Goal: Download file/media

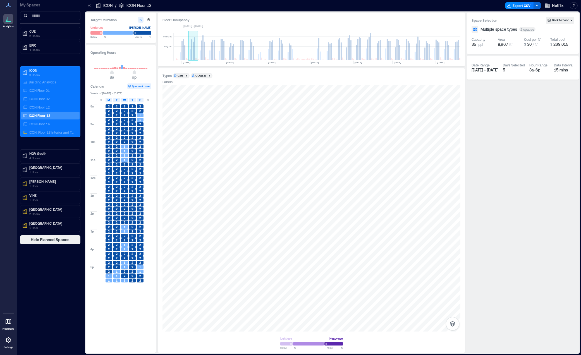
scroll to position [0, 1808]
click at [522, 8] on button "Export CSV" at bounding box center [519, 5] width 28 height 7
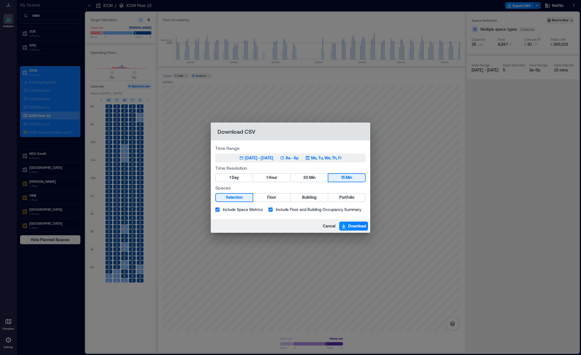
click at [257, 154] on button "Sep 15, 2025 - [DATE] 8a - 6p Mo, Tu, We, Th, Fr" at bounding box center [290, 158] width 151 height 9
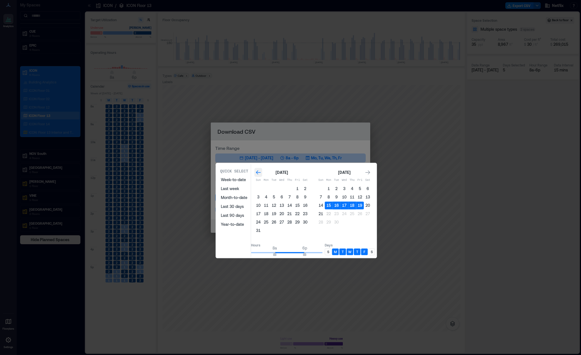
click at [261, 175] on icon "Go to previous month" at bounding box center [258, 173] width 6 height 6
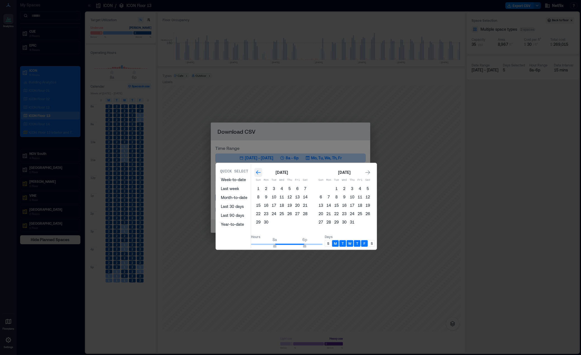
click at [261, 175] on icon "Go to previous month" at bounding box center [258, 173] width 6 height 6
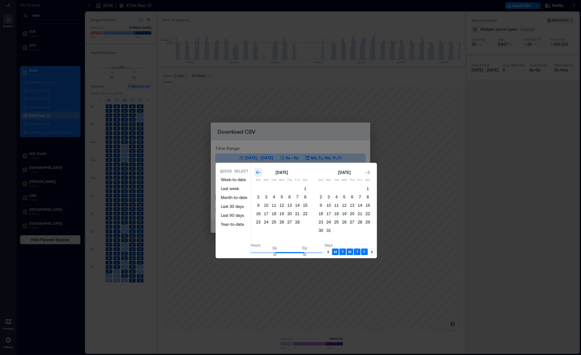
click at [261, 175] on icon "Go to previous month" at bounding box center [258, 173] width 6 height 6
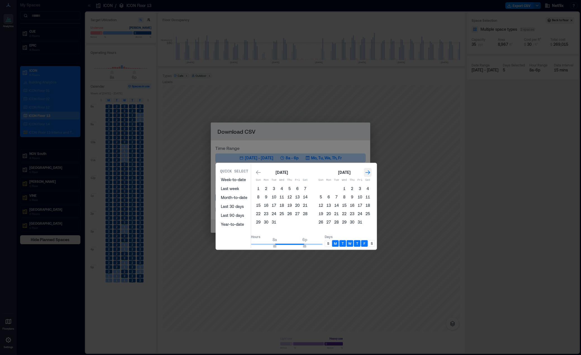
click at [370, 172] on icon "Go to next month" at bounding box center [368, 173] width 5 height 4
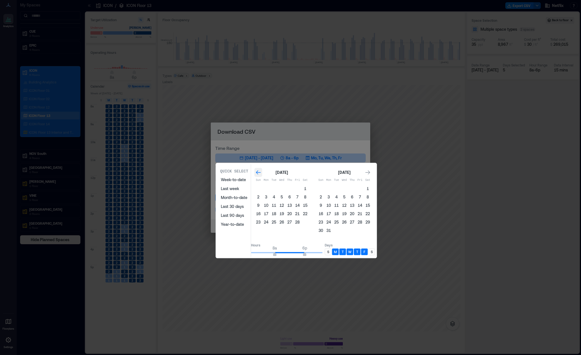
click at [261, 175] on icon "Go to previous month" at bounding box center [258, 173] width 6 height 6
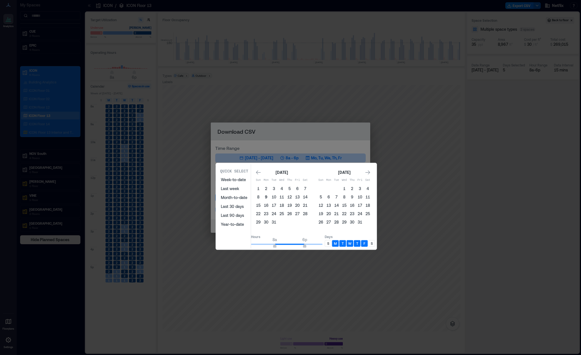
click at [270, 196] on button "9" at bounding box center [266, 197] width 8 height 8
click at [333, 197] on button "6" at bounding box center [329, 197] width 8 height 8
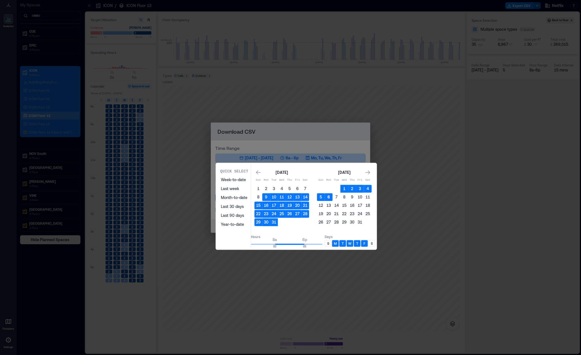
click at [333, 196] on button "6" at bounding box center [329, 197] width 8 height 8
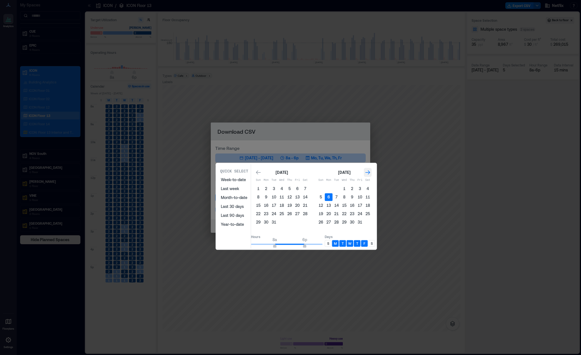
click at [371, 174] on icon "Go to next month" at bounding box center [368, 173] width 6 height 6
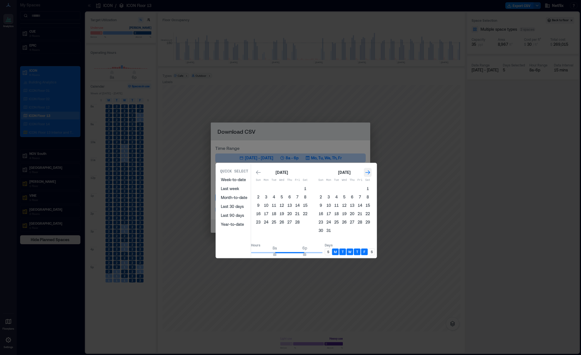
click at [371, 174] on icon "Go to next month" at bounding box center [368, 173] width 6 height 6
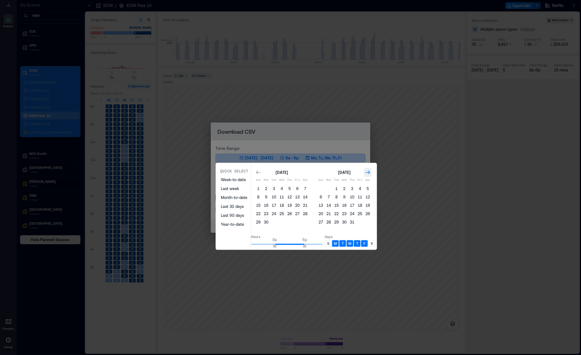
click at [371, 174] on icon "Go to next month" at bounding box center [368, 173] width 6 height 6
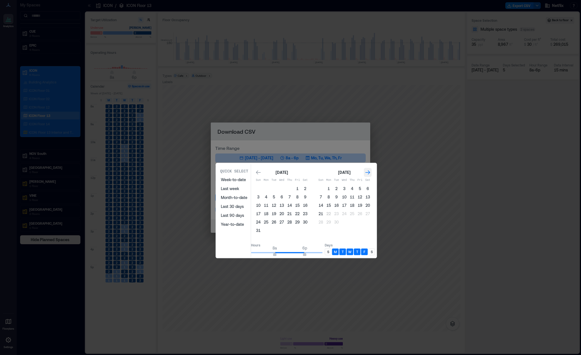
click at [371, 174] on icon "Go to next month" at bounding box center [368, 173] width 6 height 6
click at [261, 171] on icon "Go to previous month" at bounding box center [258, 173] width 6 height 6
click at [364, 202] on button "19" at bounding box center [360, 206] width 8 height 8
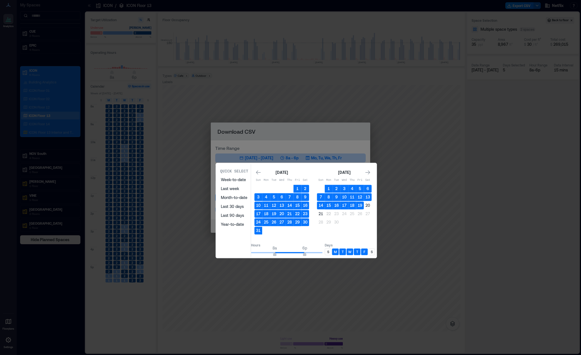
click at [339, 249] on div "M" at bounding box center [335, 252] width 7 height 7
click at [368, 249] on div "F" at bounding box center [364, 252] width 7 height 7
type input "**"
drag, startPoint x: 283, startPoint y: 252, endPoint x: 292, endPoint y: 252, distance: 8.4
click at [286, 254] on span "11a" at bounding box center [283, 255] width 3 height 2
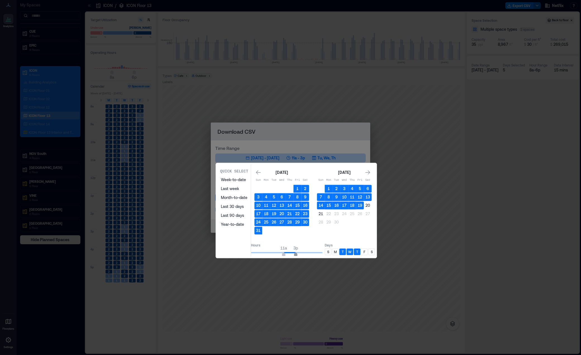
type input "**"
drag, startPoint x: 311, startPoint y: 253, endPoint x: 300, endPoint y: 253, distance: 10.3
click at [295, 254] on span "2p" at bounding box center [292, 255] width 3 height 2
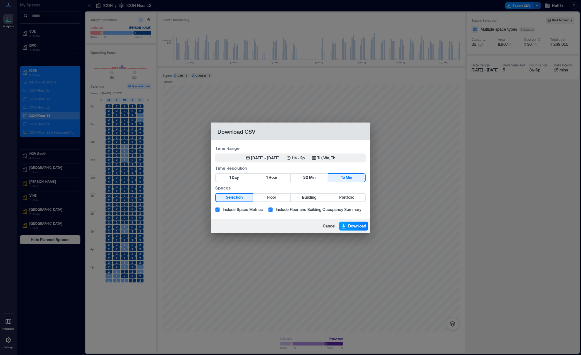
click at [353, 226] on span "Download" at bounding box center [357, 226] width 18 height 6
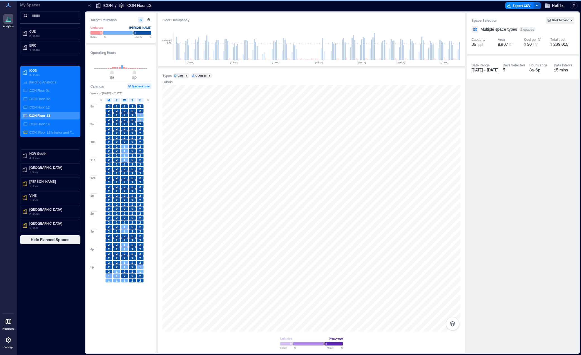
click at [536, 6] on icon "button" at bounding box center [537, 5] width 4 height 4
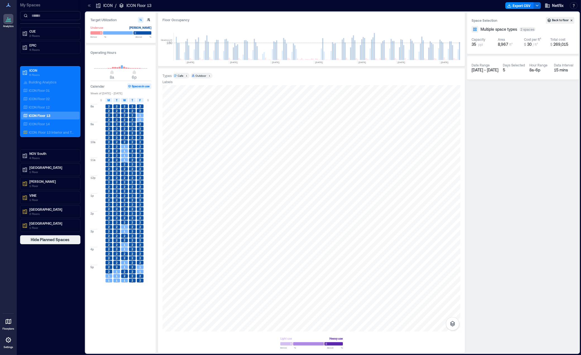
click at [415, 84] on div "Types Cafe 1 Outdoor 1 Labels Light use Heavy use Below ** % Above ** %" at bounding box center [312, 211] width 298 height 276
click at [102, 8] on div "ICON" at bounding box center [103, 6] width 17 height 6
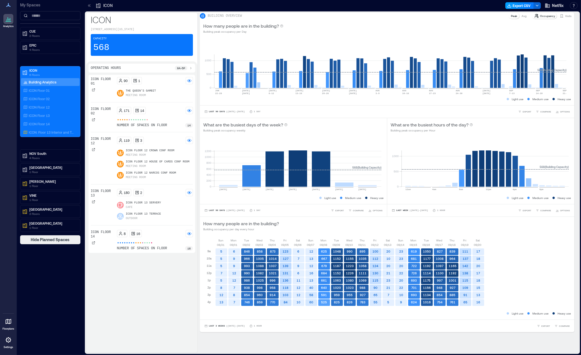
click at [529, 8] on button "Export CSV" at bounding box center [519, 5] width 28 height 7
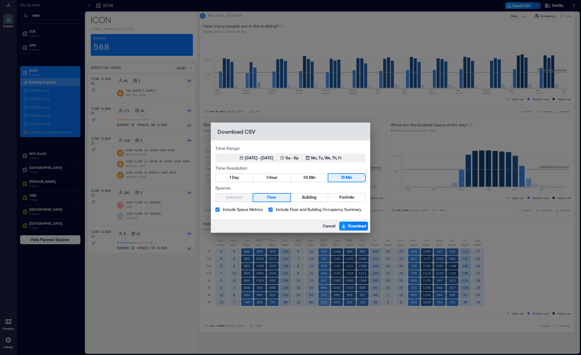
click at [529, 8] on div "Download CSV Time Range Jun 22, 2025 - [DATE] 8a - 6p Mo, Tu, We, Th, Fr Time R…" at bounding box center [290, 177] width 581 height 355
click at [254, 159] on div "[DATE] - [DATE]" at bounding box center [259, 158] width 28 height 6
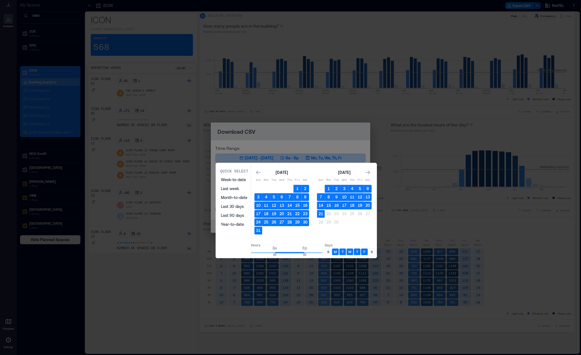
click at [337, 251] on p "M" at bounding box center [335, 252] width 3 height 4
drag, startPoint x: 372, startPoint y: 250, endPoint x: 367, endPoint y: 250, distance: 5.1
click at [368, 250] on div "F" at bounding box center [364, 252] width 7 height 7
type input "**"
drag, startPoint x: 283, startPoint y: 252, endPoint x: 291, endPoint y: 253, distance: 8.4
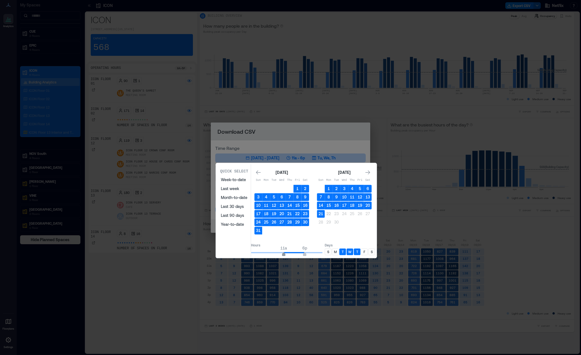
click at [286, 254] on span "11a" at bounding box center [283, 255] width 3 height 2
type input "**"
drag, startPoint x: 312, startPoint y: 253, endPoint x: 300, endPoint y: 254, distance: 12.6
click at [300, 254] on span "11a 2p" at bounding box center [286, 253] width 71 height 8
click at [261, 174] on icon "Go to previous month" at bounding box center [258, 173] width 6 height 6
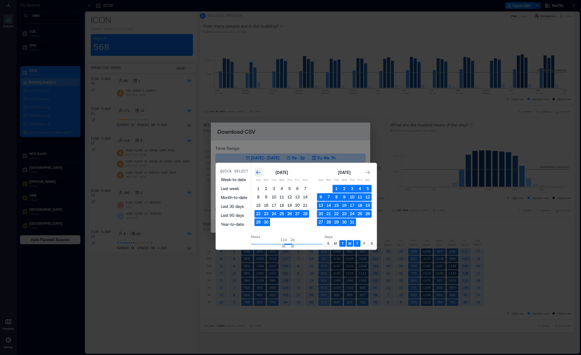
click at [261, 174] on icon "Go to previous month" at bounding box center [258, 173] width 6 height 6
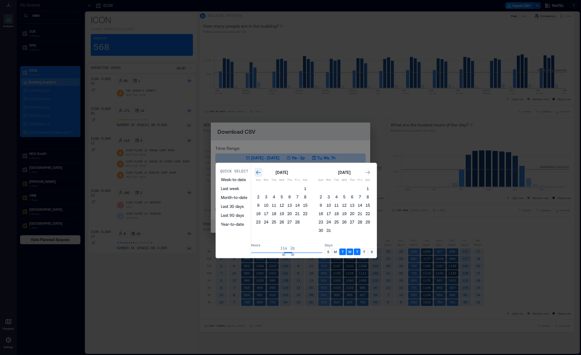
click at [261, 174] on icon "Go to previous month" at bounding box center [258, 173] width 6 height 6
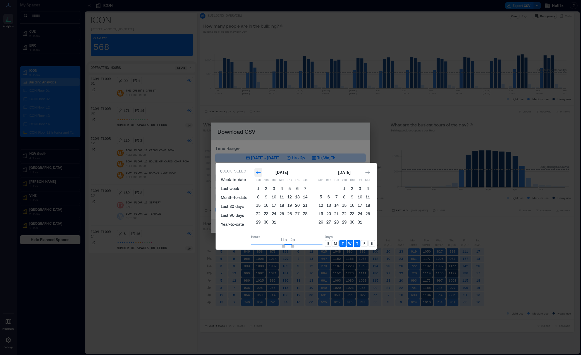
click at [261, 174] on icon "Go to previous month" at bounding box center [258, 173] width 6 height 6
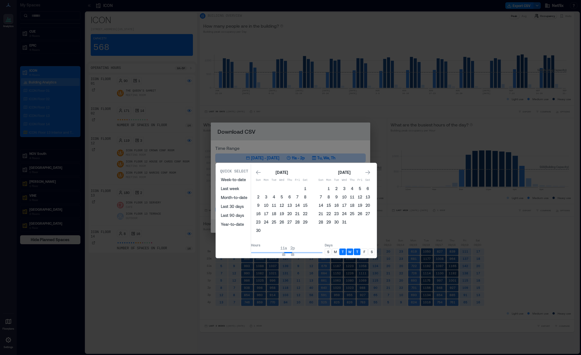
click at [375, 172] on div "[DATE] Sun Mon Tue Wed Thu Fri Sat 1 2 3 4 5 6 7 8 9 10 11 12 13 14 15 16 17 18…" at bounding box center [313, 202] width 124 height 73
click at [372, 172] on div "Go to next month" at bounding box center [368, 172] width 8 height 9
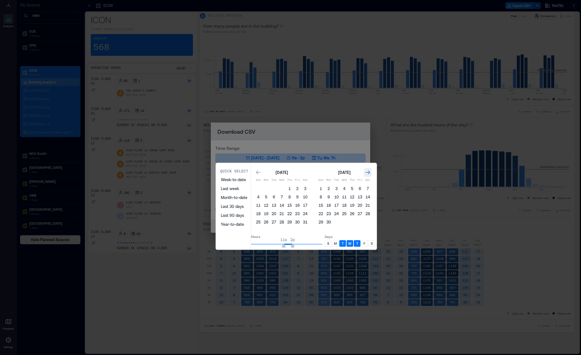
click at [372, 172] on div "Go to next month" at bounding box center [368, 172] width 8 height 9
click at [333, 196] on button "6" at bounding box center [329, 197] width 8 height 8
click at [371, 171] on icon "Go to next month" at bounding box center [368, 173] width 6 height 6
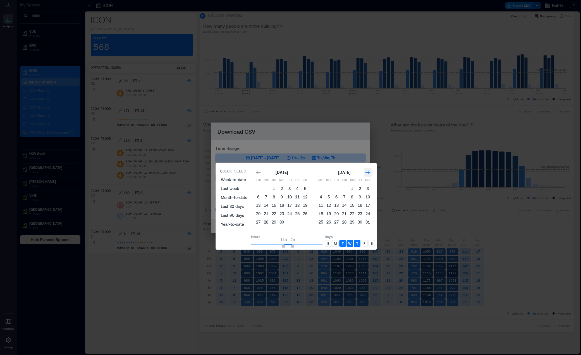
click at [371, 171] on icon "Go to next month" at bounding box center [368, 173] width 6 height 6
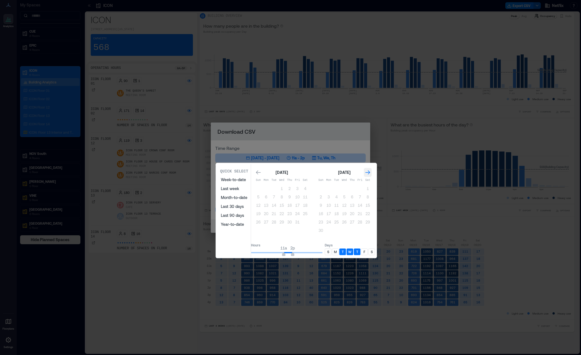
click at [371, 171] on icon "Go to next month" at bounding box center [368, 173] width 6 height 6
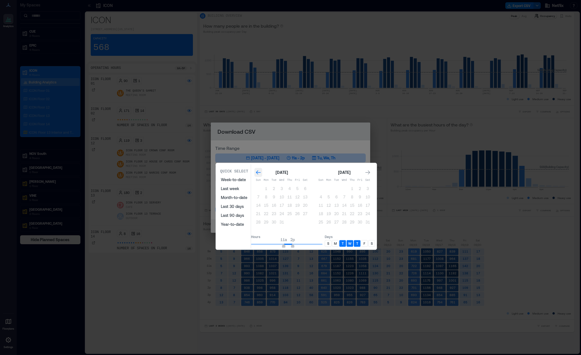
click at [262, 175] on div "Go to previous month" at bounding box center [258, 172] width 8 height 9
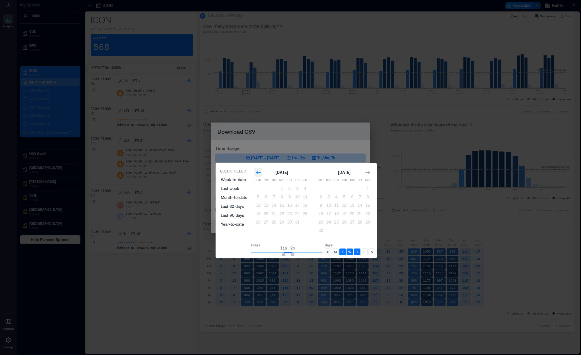
click at [261, 174] on icon "Go to previous month" at bounding box center [258, 173] width 6 height 6
click at [364, 205] on button "19" at bounding box center [360, 206] width 8 height 8
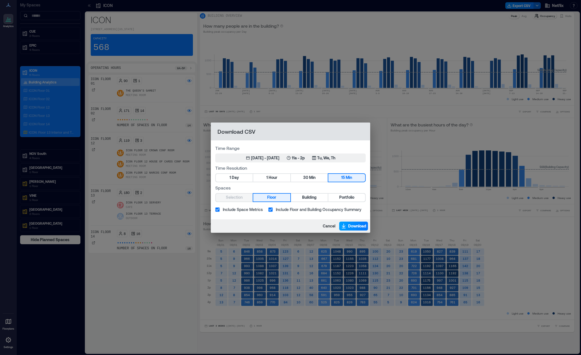
click at [353, 228] on span "Download" at bounding box center [357, 226] width 18 height 6
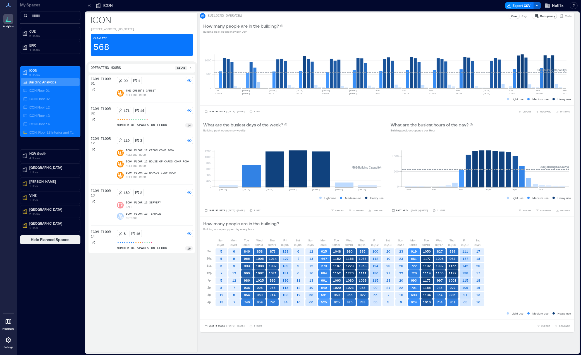
click at [538, 7] on icon "button" at bounding box center [537, 5] width 4 height 4
click at [517, 8] on button "Export CSV" at bounding box center [519, 5] width 28 height 7
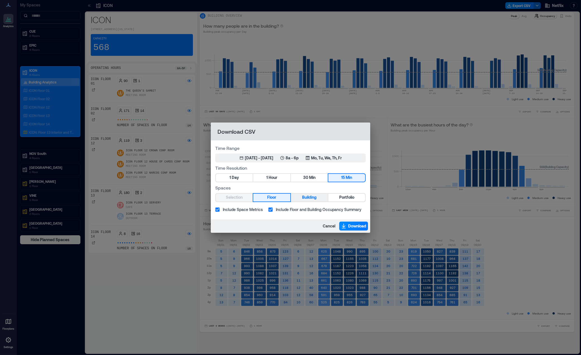
click at [305, 198] on span "Building" at bounding box center [309, 197] width 15 height 7
click at [312, 158] on div "Jun 22, 2025 - [DATE] 8a - 6p Mo, Tu, We, Th, Fr" at bounding box center [290, 158] width 102 height 6
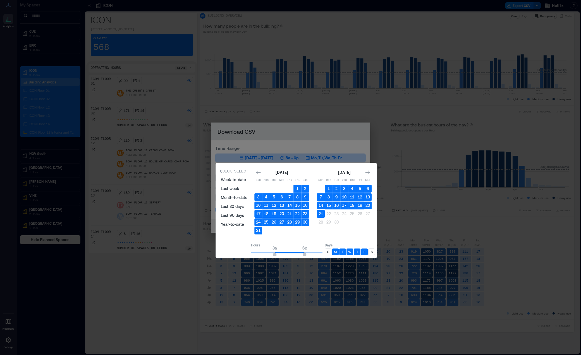
drag, startPoint x: 343, startPoint y: 251, endPoint x: 355, endPoint y: 249, distance: 11.8
click at [339, 251] on div "M" at bounding box center [335, 252] width 7 height 7
click at [368, 249] on div "F" at bounding box center [364, 252] width 7 height 7
click at [259, 168] on div "[DATE] Sun Mon Tue Wed Thu Fri Sat 1 2 3 4 5 6 7 8 9 10 11 12 13 14 15 16 17 18…" at bounding box center [313, 202] width 124 height 73
click at [261, 174] on icon "Go to previous month" at bounding box center [258, 173] width 6 height 6
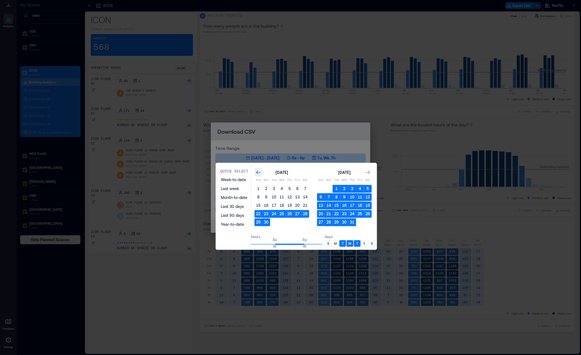
click at [261, 174] on icon "Go to previous month" at bounding box center [258, 173] width 6 height 6
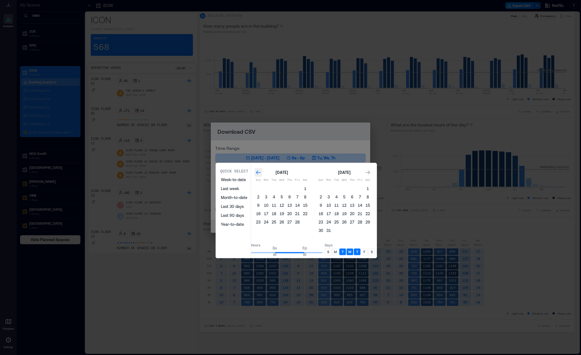
click at [261, 174] on icon "Go to previous month" at bounding box center [258, 173] width 6 height 6
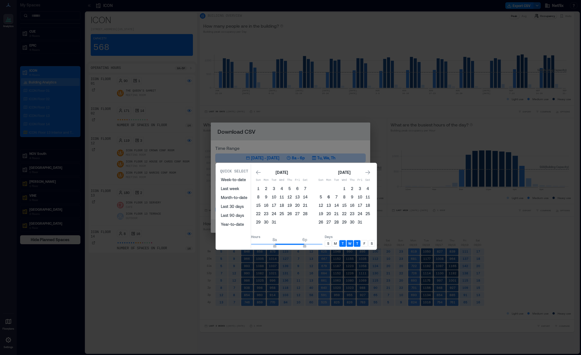
click at [333, 196] on button "6" at bounding box center [329, 197] width 8 height 8
click at [371, 173] on icon "Go to next month" at bounding box center [368, 173] width 6 height 6
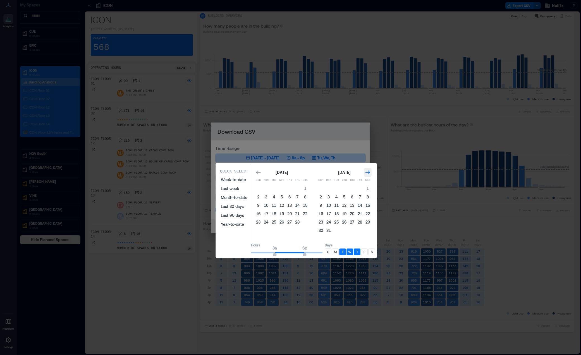
click at [371, 173] on icon "Go to next month" at bounding box center [368, 173] width 6 height 6
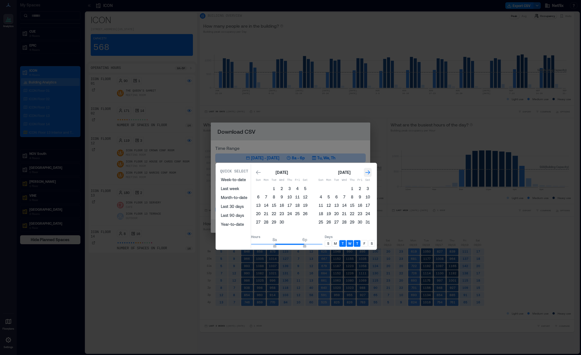
click at [371, 173] on icon "Go to next month" at bounding box center [368, 173] width 6 height 6
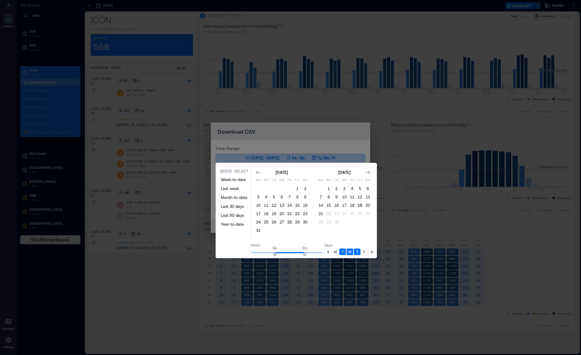
click at [364, 203] on button "19" at bounding box center [360, 206] width 8 height 8
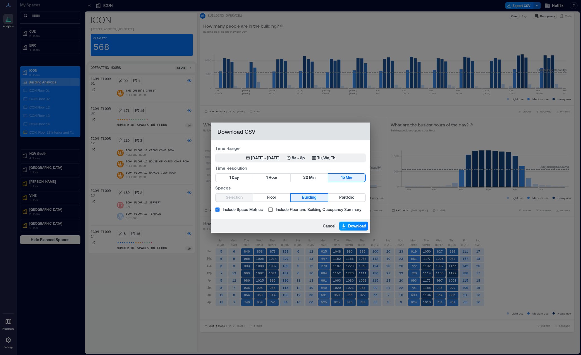
click at [357, 227] on span "Download" at bounding box center [357, 226] width 18 height 6
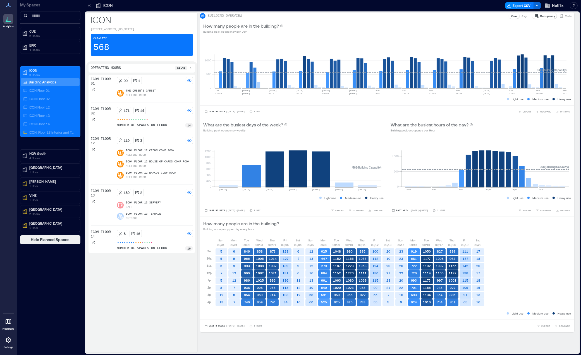
click at [522, 18] on p "Avg" at bounding box center [524, 16] width 5 height 4
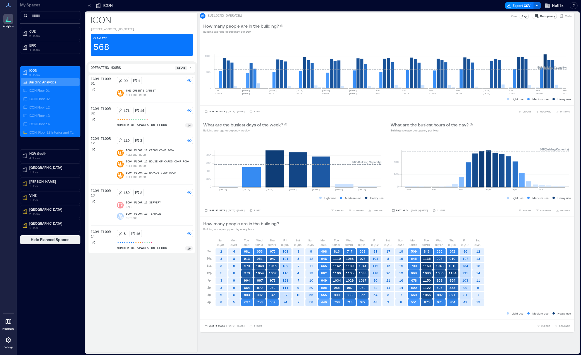
click at [511, 18] on p "Peak" at bounding box center [514, 16] width 6 height 4
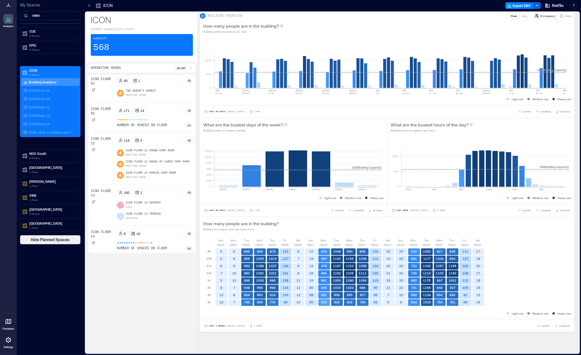
click at [519, 19] on div "Avg" at bounding box center [523, 16] width 9 height 6
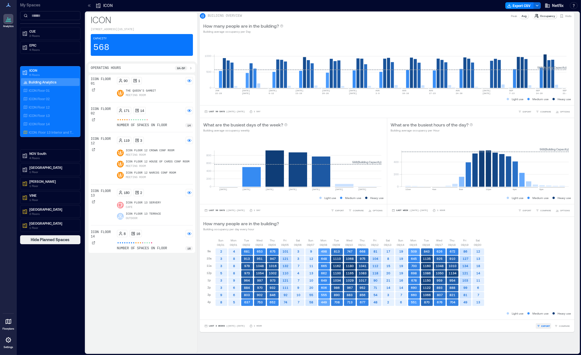
click at [537, 328] on icon "button" at bounding box center [538, 325] width 3 height 3
click at [217, 326] on span "Last 3 Weeks" at bounding box center [217, 326] width 16 height 0
click at [219, 319] on span "Custom" at bounding box center [215, 319] width 12 height 4
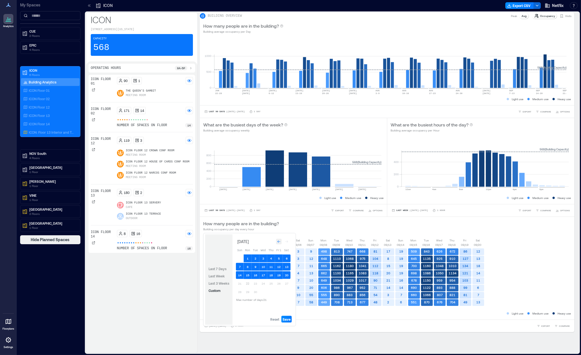
click at [277, 243] on icon "Go to previous month" at bounding box center [278, 241] width 3 height 3
click at [277, 242] on icon "Go to previous month" at bounding box center [278, 240] width 3 height 3
click at [277, 243] on icon "Go to previous month" at bounding box center [278, 241] width 3 height 3
click at [462, 245] on div "[DATE]" at bounding box center [465, 242] width 12 height 9
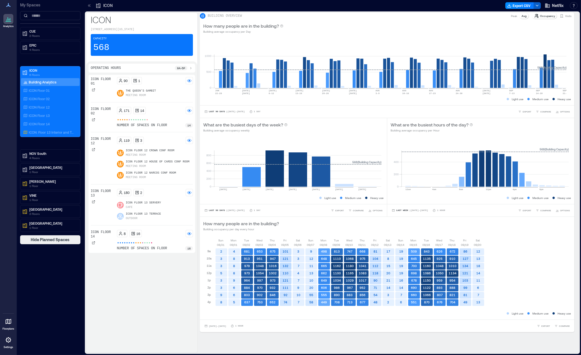
click at [538, 6] on icon "button" at bounding box center [537, 5] width 4 height 4
click at [524, 8] on button "Export CSV" at bounding box center [519, 5] width 28 height 7
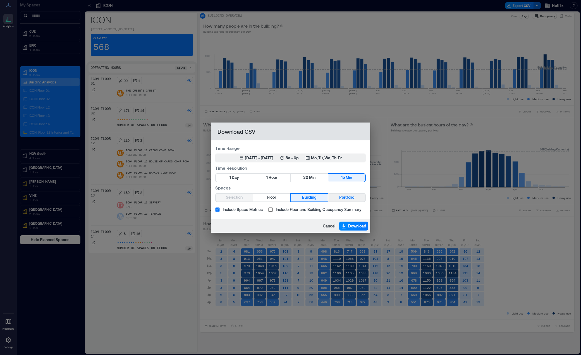
click at [341, 195] on span "Portfolio" at bounding box center [346, 197] width 15 height 7
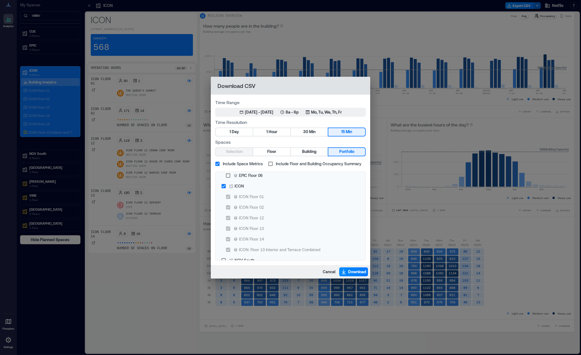
scroll to position [43, 0]
drag, startPoint x: 238, startPoint y: 222, endPoint x: 235, endPoint y: 222, distance: 3.4
click at [237, 222] on div "ICON" at bounding box center [239, 221] width 9 height 6
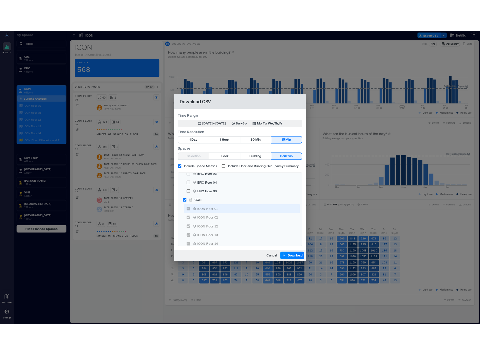
scroll to position [62, 0]
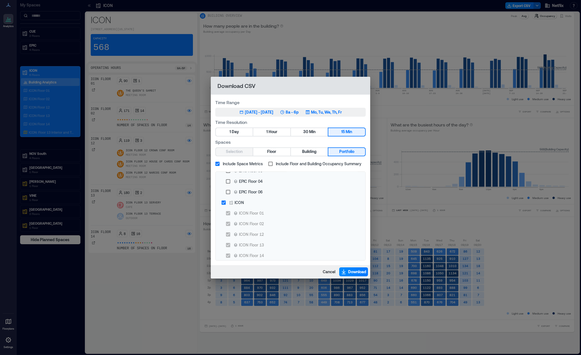
click at [273, 111] on div "[DATE] - [DATE]" at bounding box center [259, 112] width 28 height 6
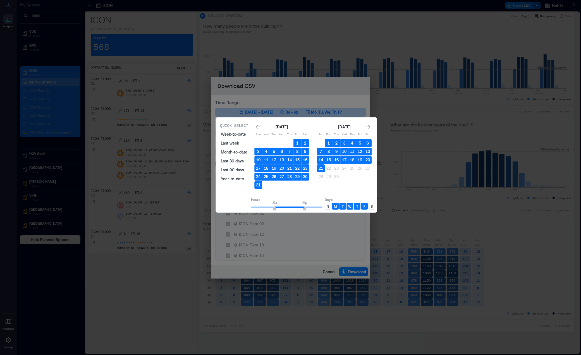
click at [333, 144] on button "1" at bounding box center [329, 143] width 8 height 8
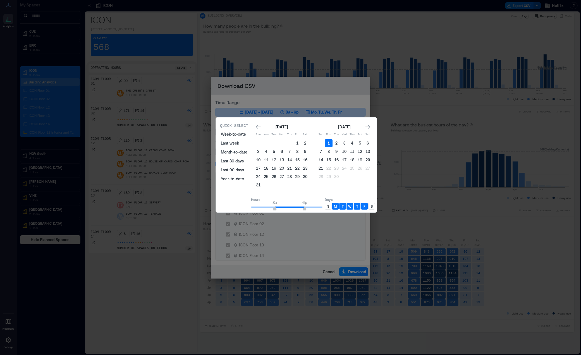
click at [372, 159] on button "20" at bounding box center [368, 160] width 8 height 8
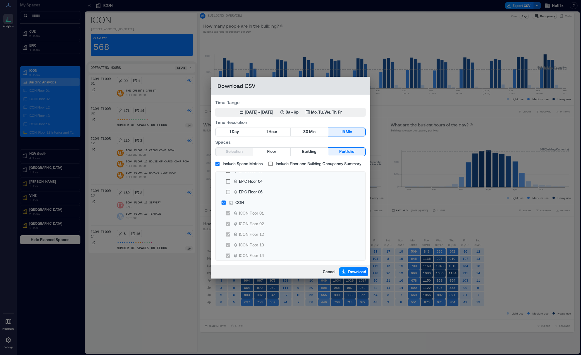
click at [257, 164] on span "Include Space Metrics" at bounding box center [243, 164] width 40 height 6
click at [356, 271] on span "Download" at bounding box center [357, 272] width 18 height 6
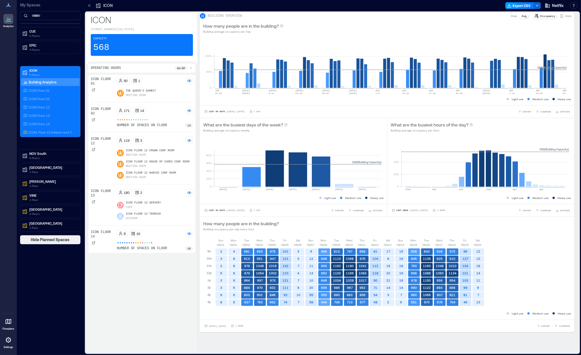
click at [524, 6] on button "Export CSV" at bounding box center [519, 5] width 28 height 7
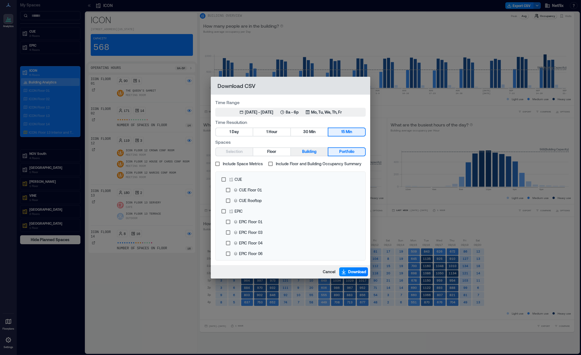
click at [320, 151] on button "Building" at bounding box center [309, 152] width 37 height 8
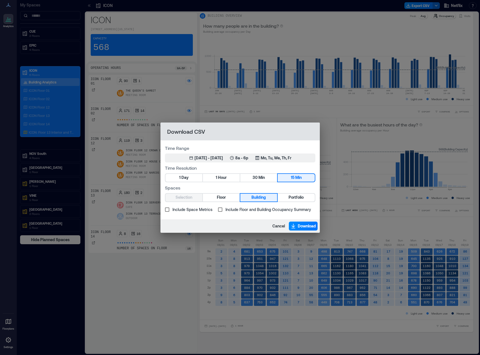
click at [292, 208] on span "Include Floor and Building Occupancy Summary" at bounding box center [268, 210] width 85 height 6
click at [248, 181] on button "30 Min" at bounding box center [258, 178] width 37 height 8
click at [297, 180] on span "Min" at bounding box center [298, 177] width 6 height 7
click at [249, 159] on p "8a - 6p" at bounding box center [241, 158] width 13 height 6
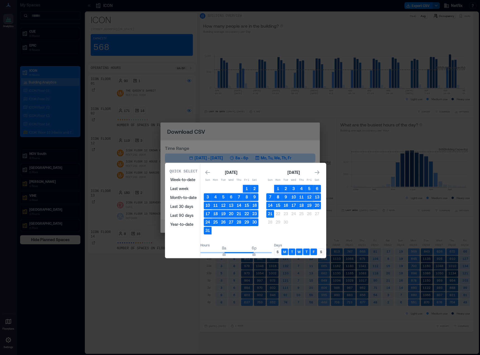
click at [282, 197] on button "8" at bounding box center [278, 197] width 8 height 8
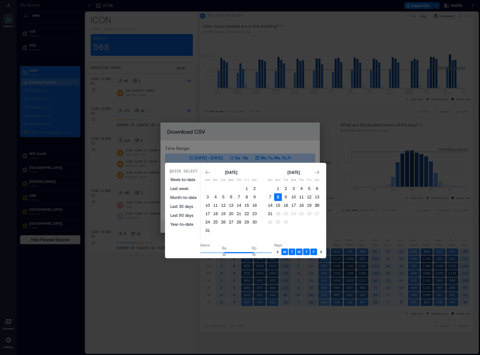
click at [321, 203] on button "20" at bounding box center [317, 206] width 8 height 8
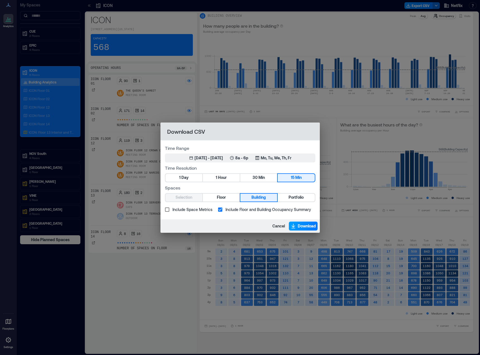
click at [304, 228] on span "Download" at bounding box center [307, 226] width 18 height 6
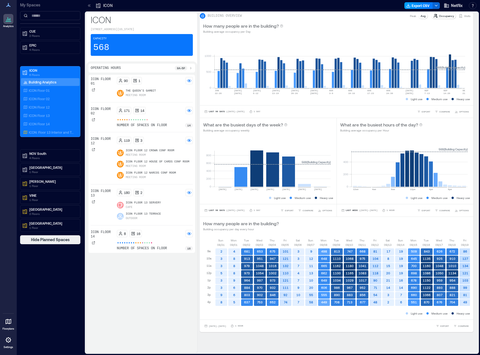
click at [430, 6] on button "Export CSV" at bounding box center [419, 5] width 28 height 7
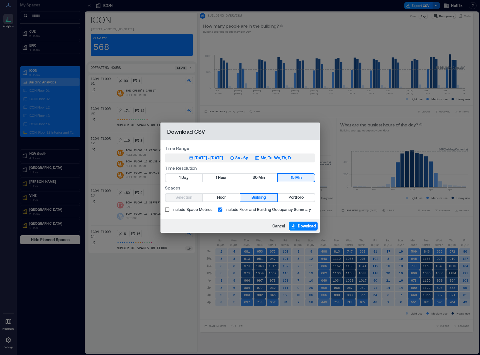
click at [220, 157] on div "[DATE] - [DATE]" at bounding box center [209, 158] width 28 height 6
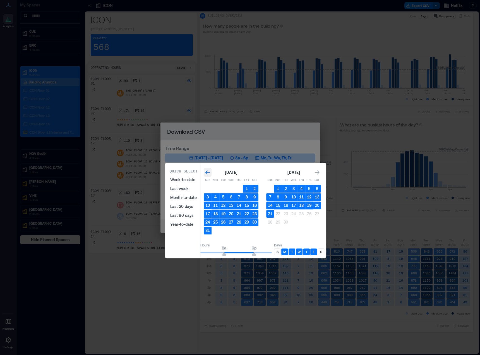
click at [211, 175] on icon "Go to previous month" at bounding box center [208, 173] width 6 height 6
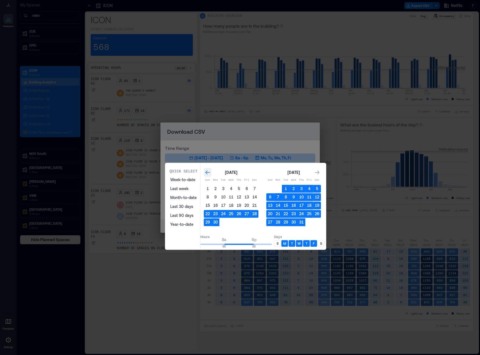
click at [211, 175] on icon "Go to previous month" at bounding box center [208, 173] width 6 height 6
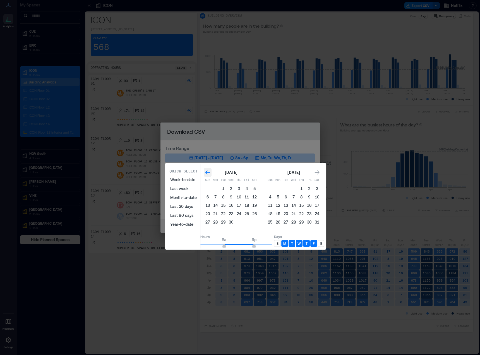
click at [211, 175] on icon "Go to previous month" at bounding box center [208, 173] width 6 height 6
click at [320, 170] on icon "Go to next month" at bounding box center [317, 173] width 6 height 6
click at [282, 196] on button "6" at bounding box center [278, 197] width 8 height 8
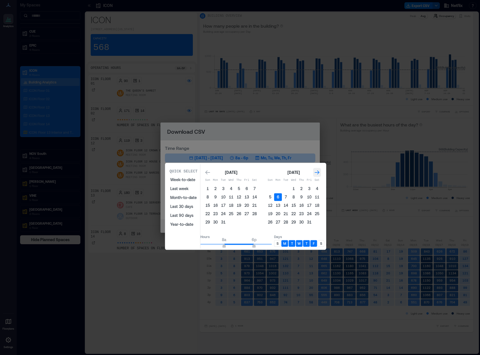
click at [320, 171] on icon "Go to next month" at bounding box center [317, 173] width 5 height 4
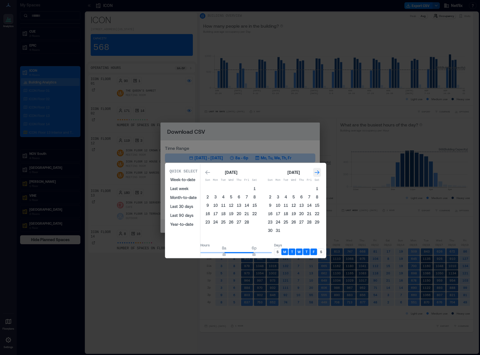
click at [320, 171] on icon "Go to next month" at bounding box center [317, 173] width 5 height 4
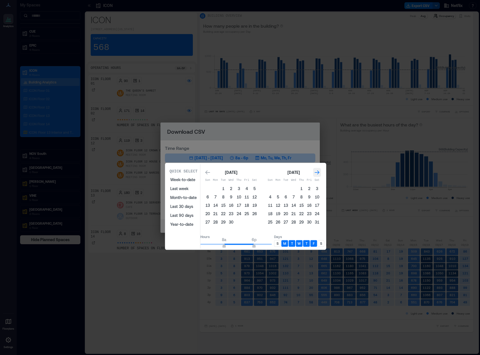
click at [320, 171] on icon "Go to next month" at bounding box center [317, 173] width 5 height 4
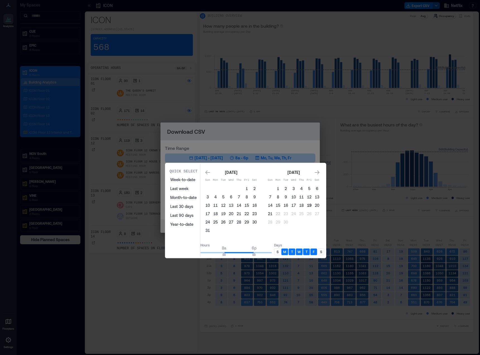
click at [313, 202] on button "19" at bounding box center [309, 206] width 8 height 8
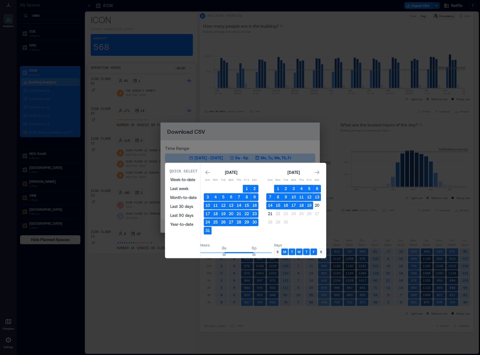
click at [288, 249] on div "M" at bounding box center [284, 252] width 7 height 7
click at [315, 250] on p "F" at bounding box center [314, 252] width 2 height 4
type input "**"
drag, startPoint x: 231, startPoint y: 250, endPoint x: 244, endPoint y: 251, distance: 13.2
click at [235, 254] on span "11a" at bounding box center [232, 255] width 3 height 2
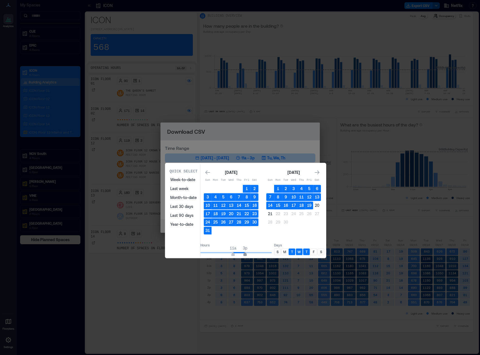
type input "**"
drag, startPoint x: 262, startPoint y: 252, endPoint x: 249, endPoint y: 253, distance: 12.6
click at [244, 254] on span "2p" at bounding box center [241, 255] width 3 height 2
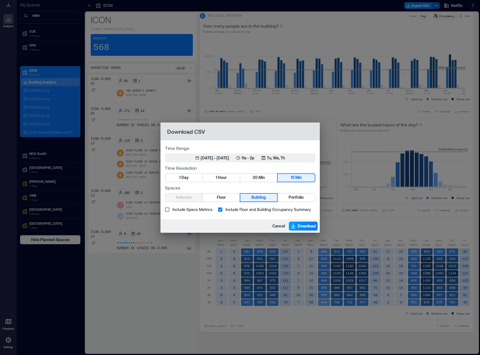
click at [305, 227] on span "Download" at bounding box center [307, 226] width 18 height 6
